Goal: Task Accomplishment & Management: Use online tool/utility

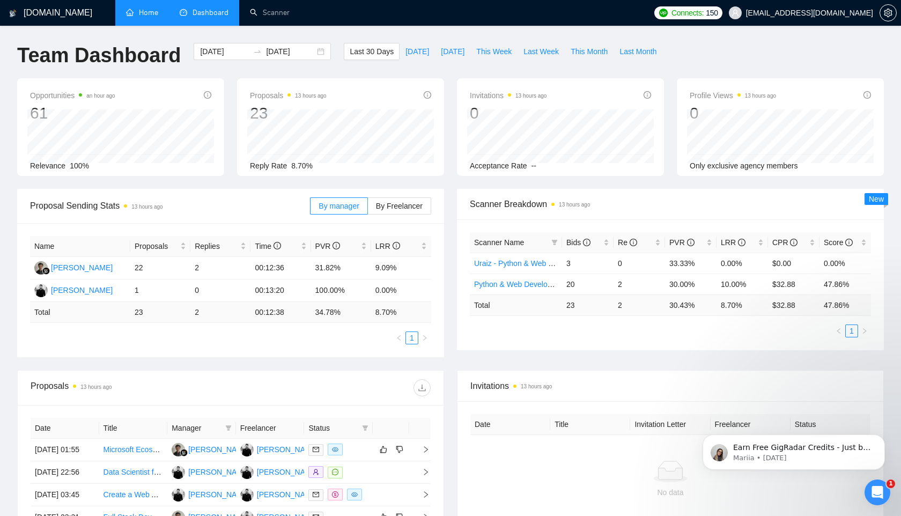
click at [146, 14] on link "Home" at bounding box center [142, 12] width 32 height 9
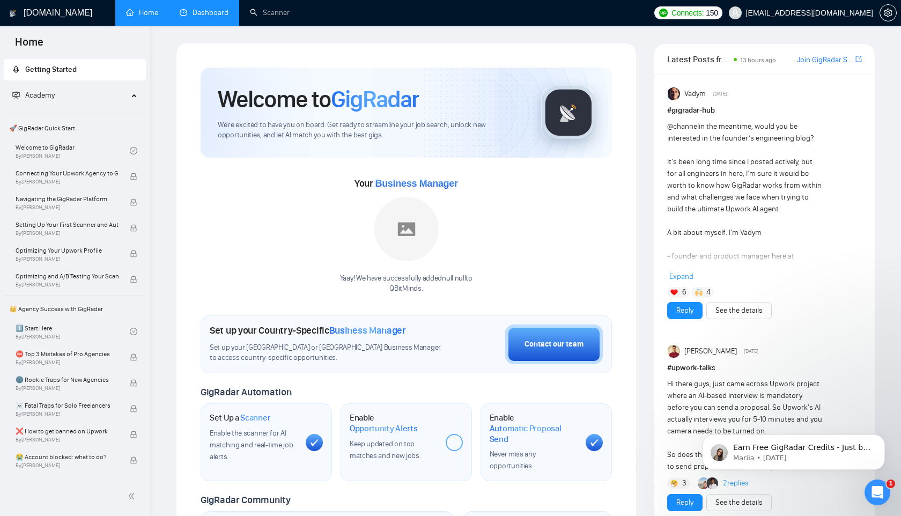
click at [214, 13] on link "Dashboard" at bounding box center [204, 12] width 49 height 9
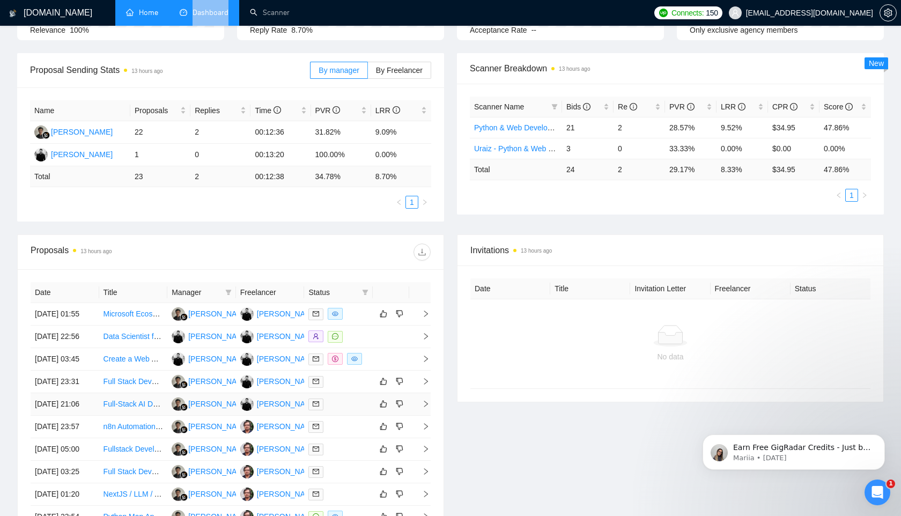
scroll to position [261, 0]
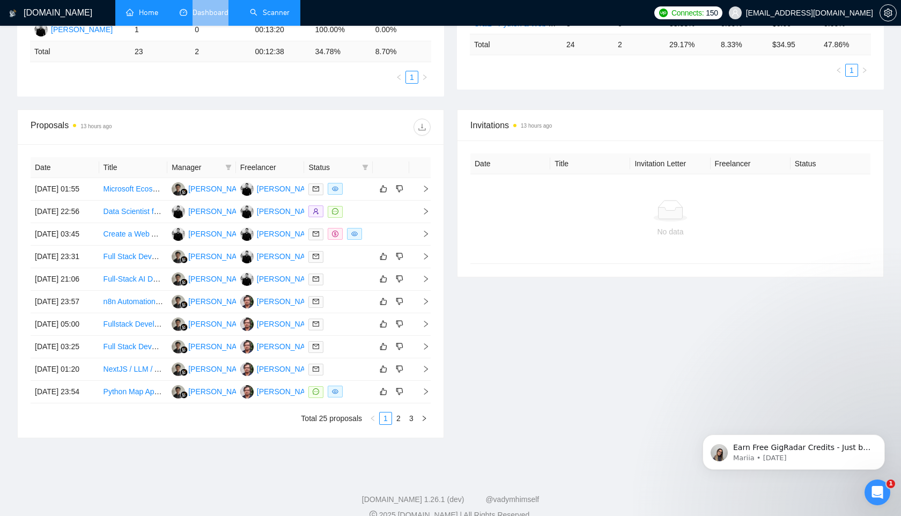
click at [273, 17] on link "Scanner" at bounding box center [270, 12] width 40 height 9
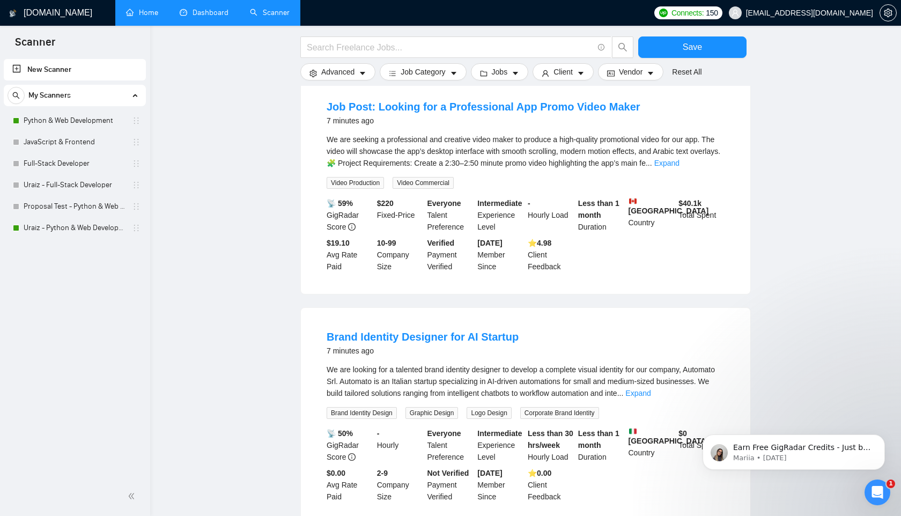
scroll to position [942, 0]
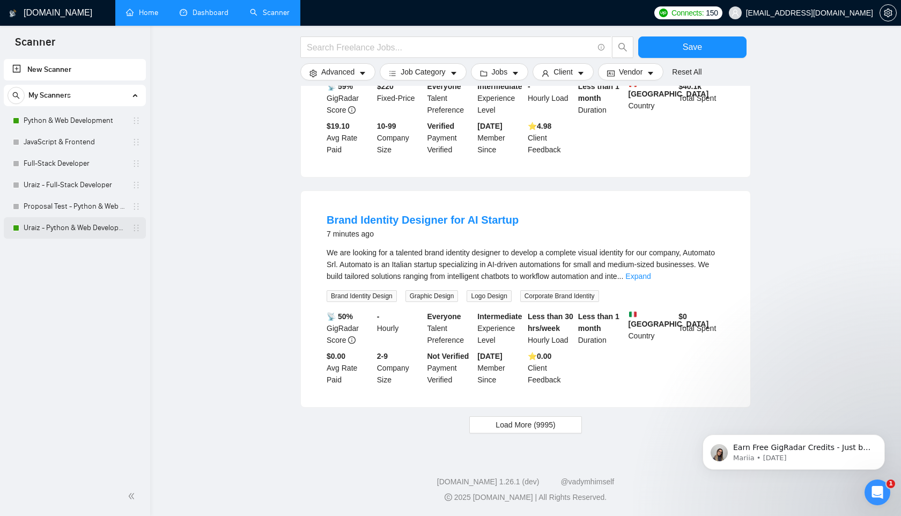
click at [38, 232] on link "Uraiz - Python & Web Development" at bounding box center [75, 227] width 102 height 21
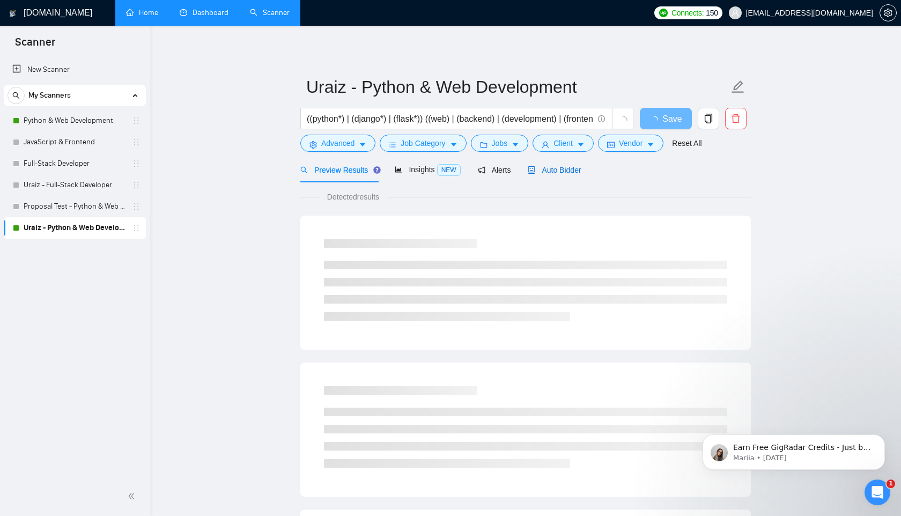
click at [557, 168] on span "Auto Bidder" at bounding box center [554, 170] width 53 height 9
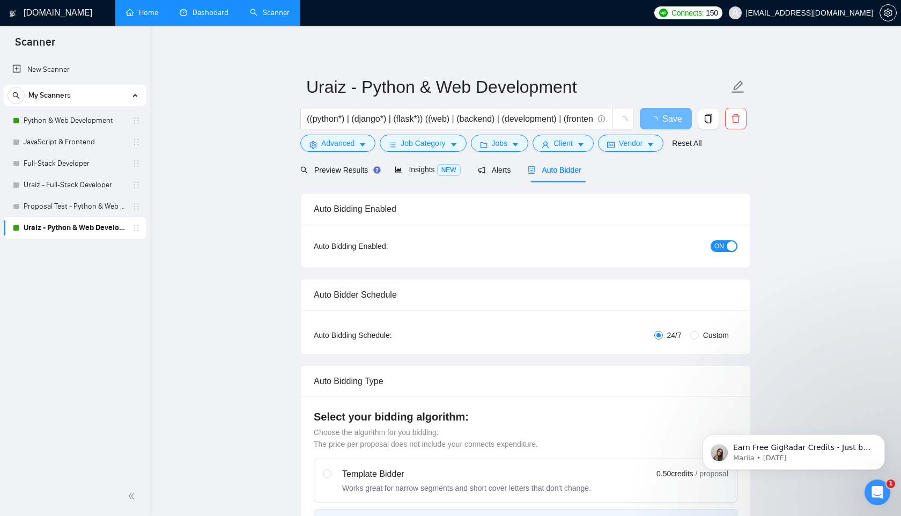
radio input "false"
radio input "true"
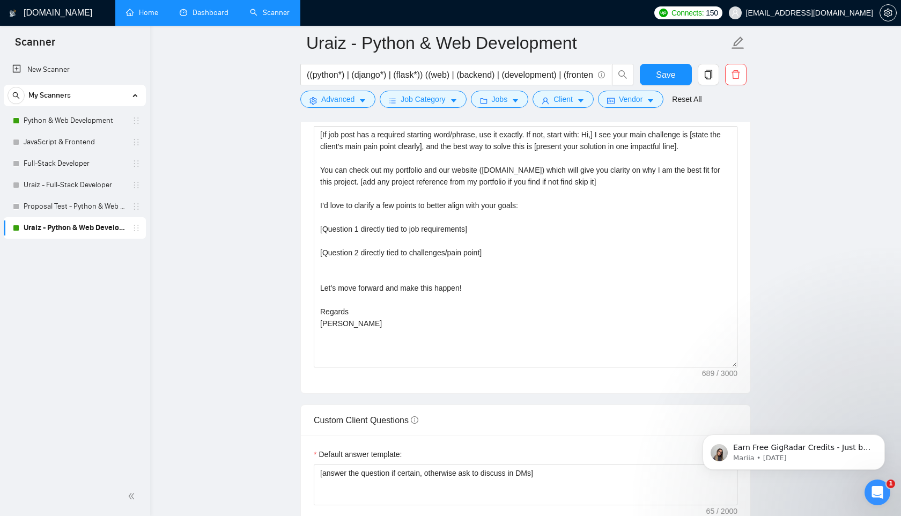
scroll to position [1314, 0]
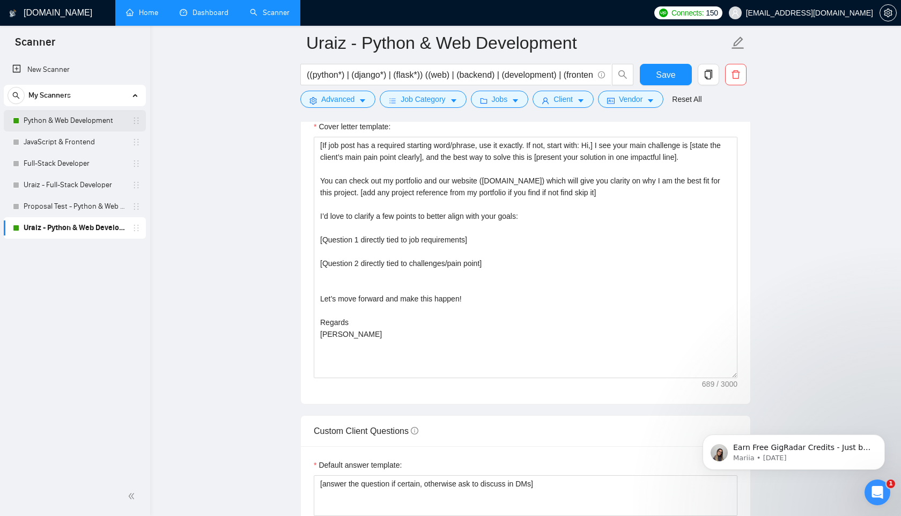
click at [70, 123] on link "Python & Web Development" at bounding box center [75, 120] width 102 height 21
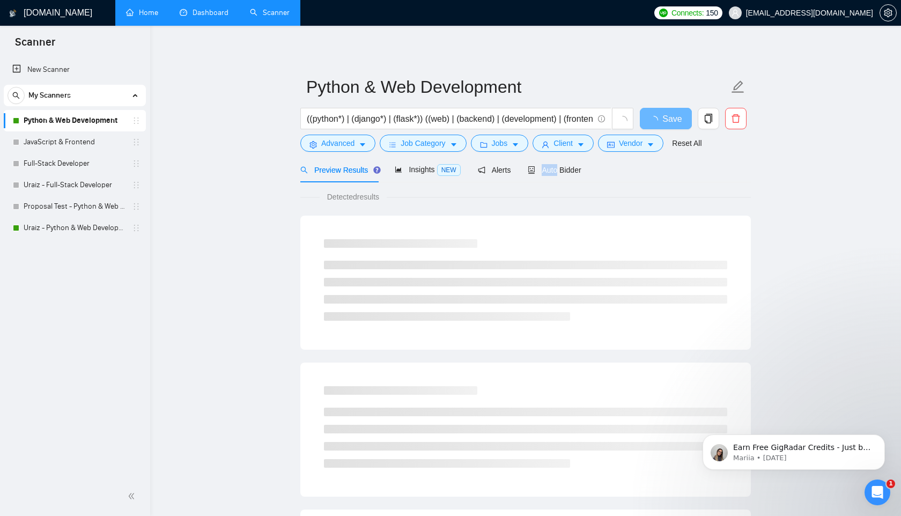
scroll to position [4, 0]
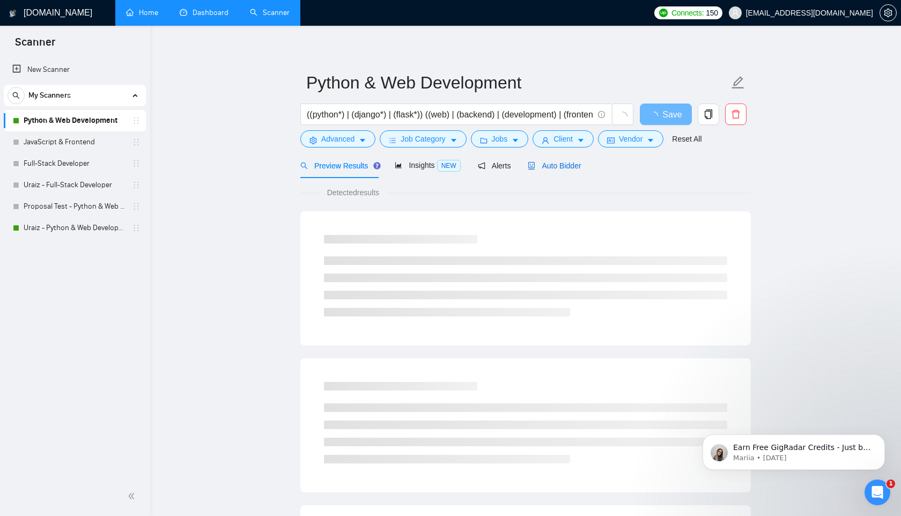
click at [572, 169] on span "Auto Bidder" at bounding box center [554, 165] width 53 height 9
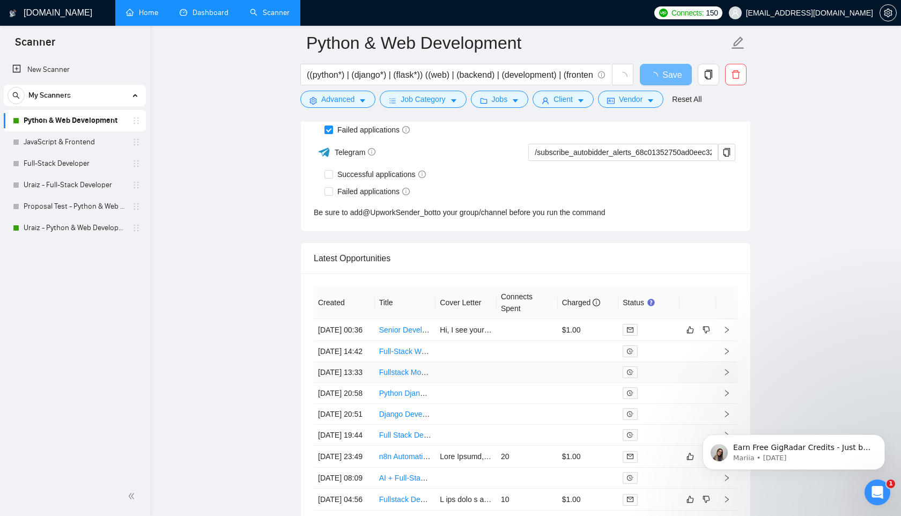
scroll to position [2856, 0]
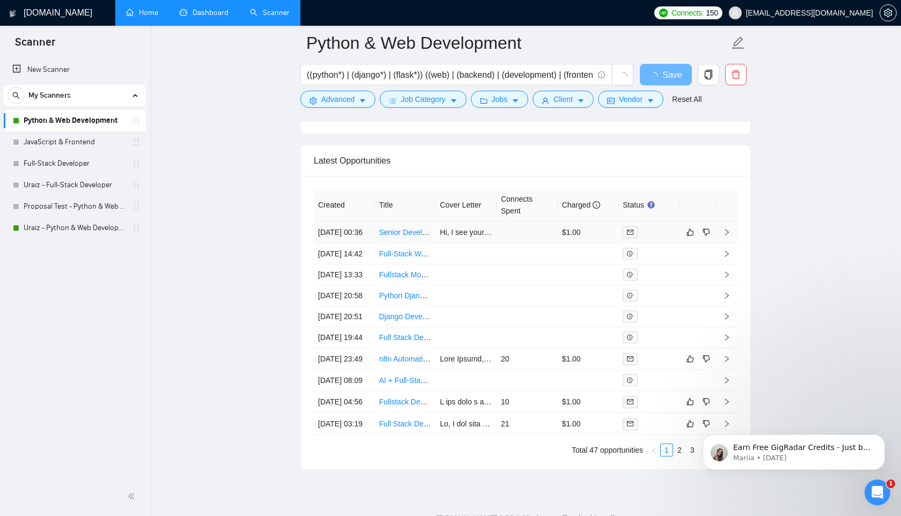
click at [410, 236] on link "Senior Developer / Technical Lead (Full Time Role)" at bounding box center [463, 232] width 169 height 9
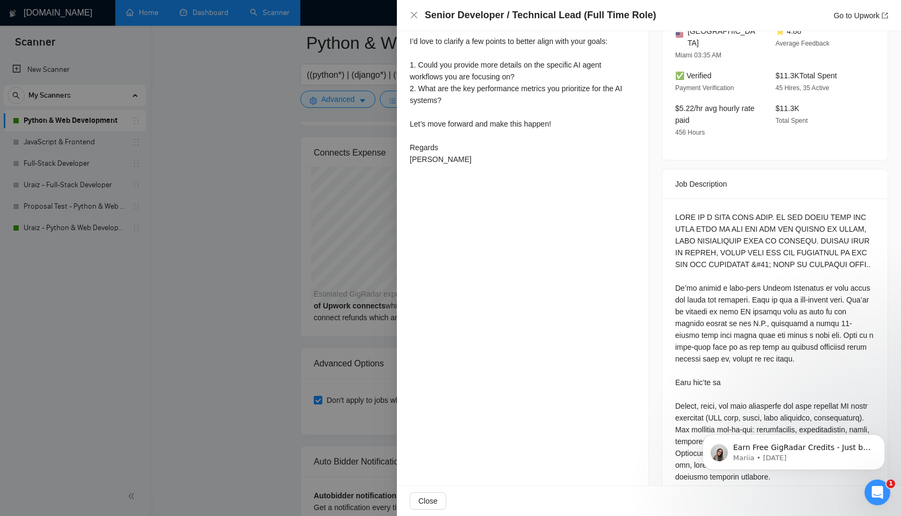
scroll to position [110, 0]
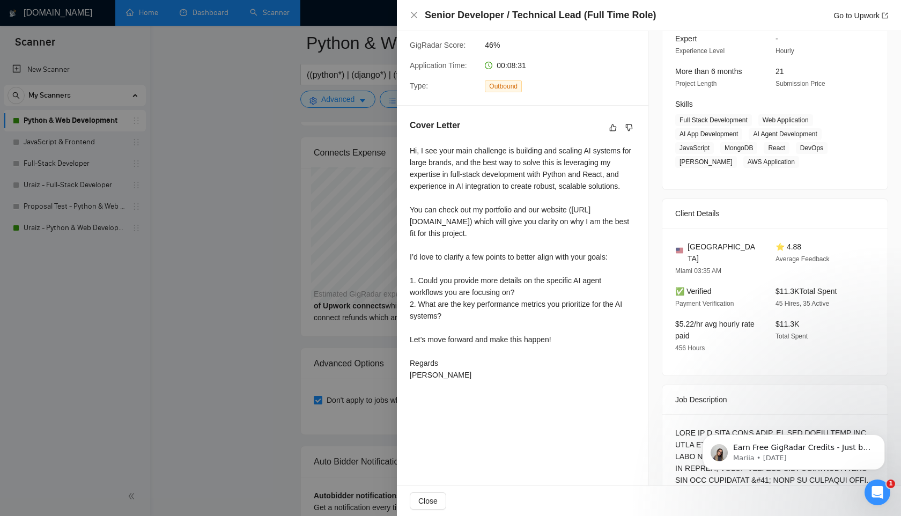
click at [269, 333] on div at bounding box center [450, 258] width 901 height 516
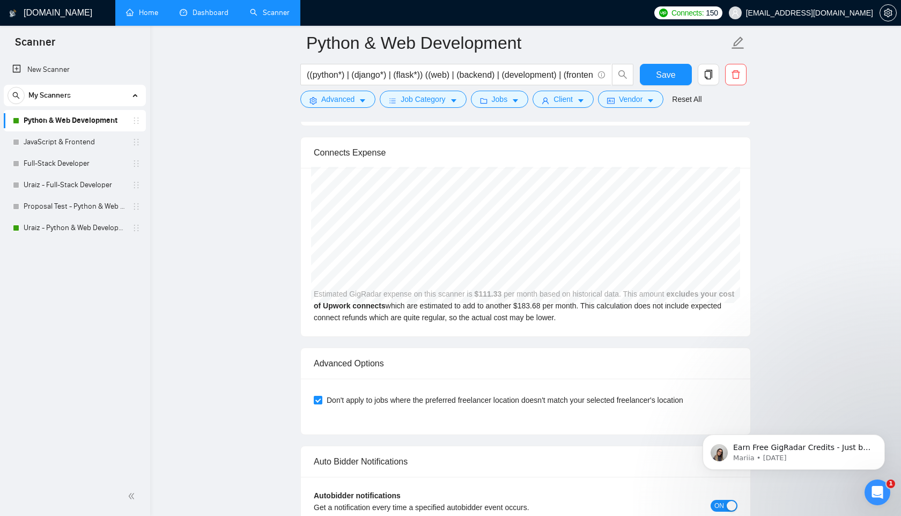
click at [217, 17] on link "Dashboard" at bounding box center [204, 12] width 49 height 9
click at [217, 19] on li "Dashboard" at bounding box center [204, 13] width 70 height 26
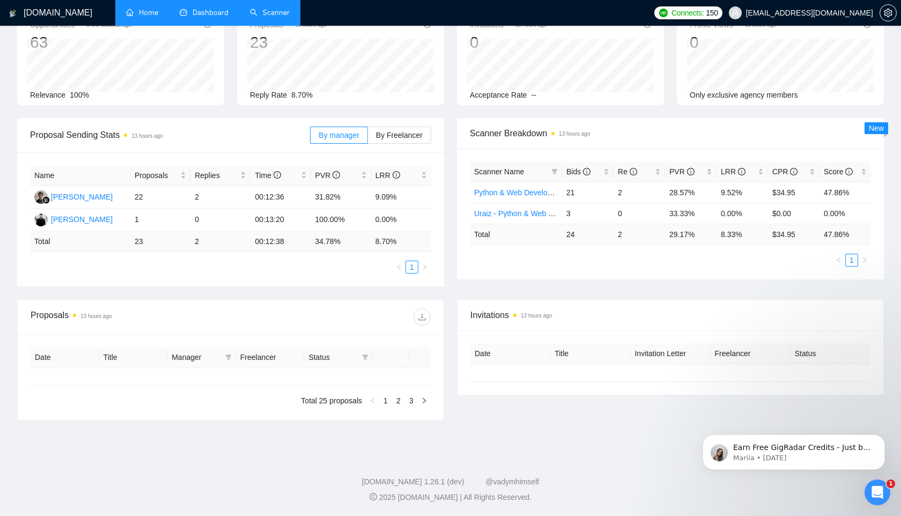
type input "[DATE]"
